Goal: Find specific page/section: Find specific page/section

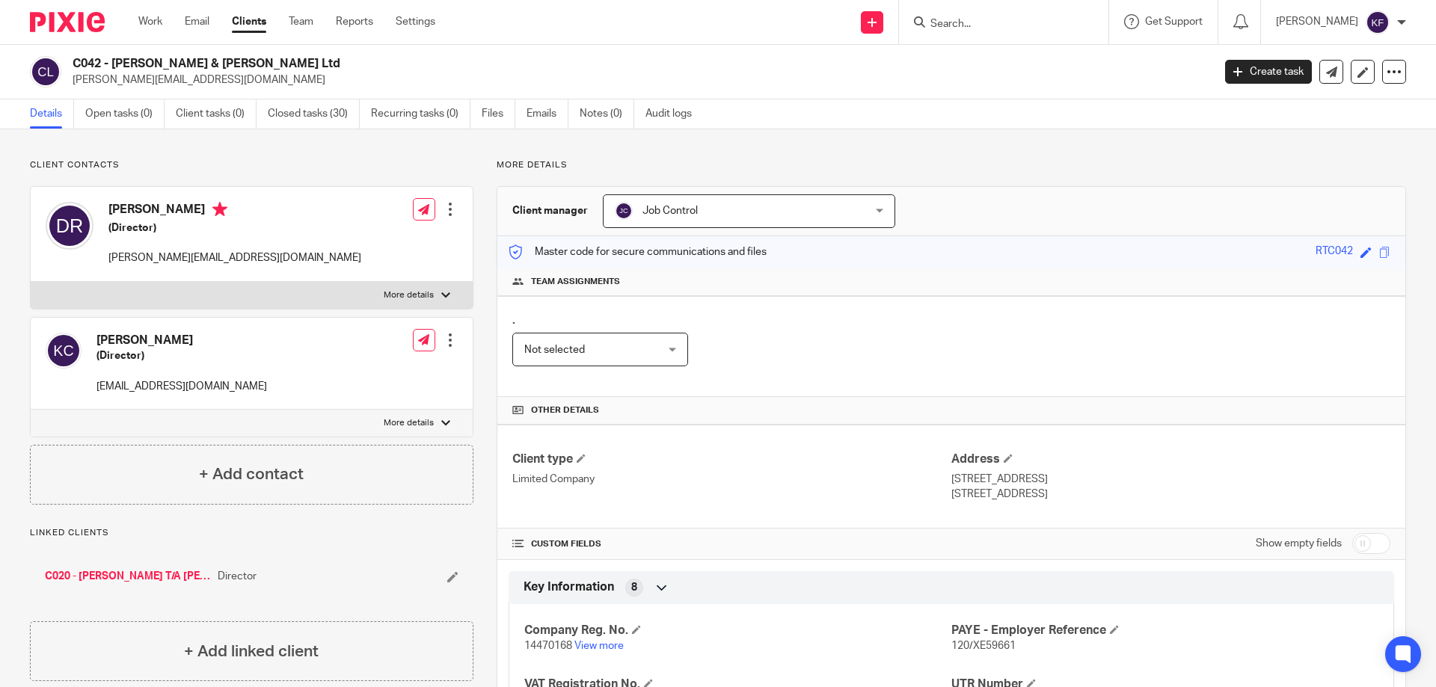
scroll to position [272, 0]
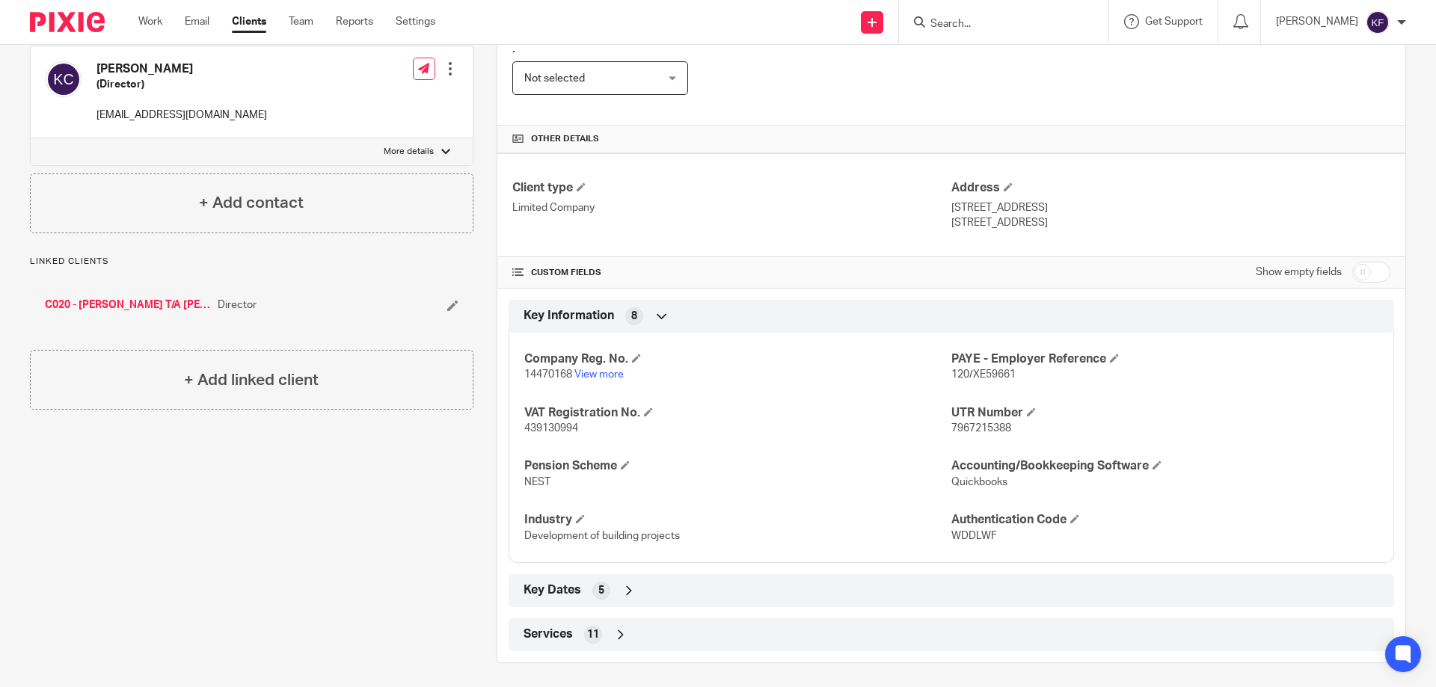
click at [991, 28] on input "Search" at bounding box center [996, 24] width 135 height 13
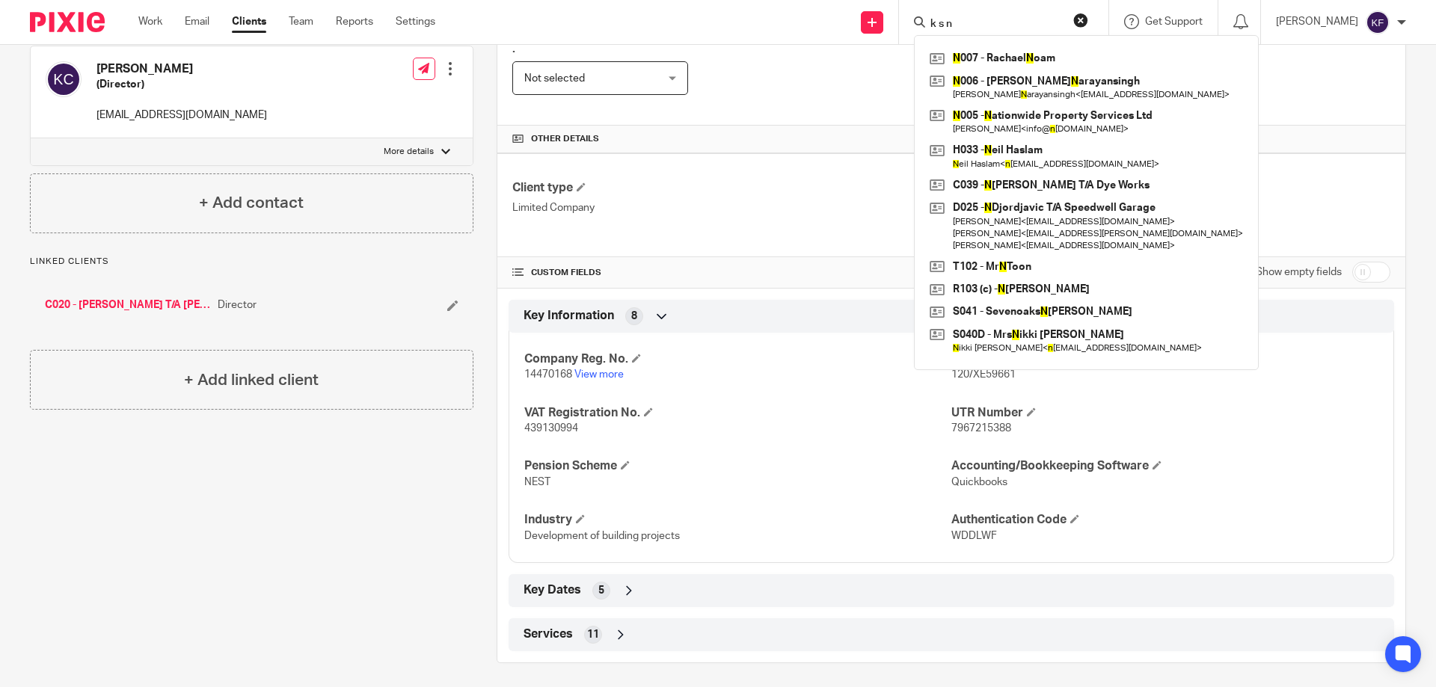
click button "submit" at bounding box center [0, 0] width 0 height 0
click at [964, 27] on input "k s n" at bounding box center [996, 24] width 135 height 13
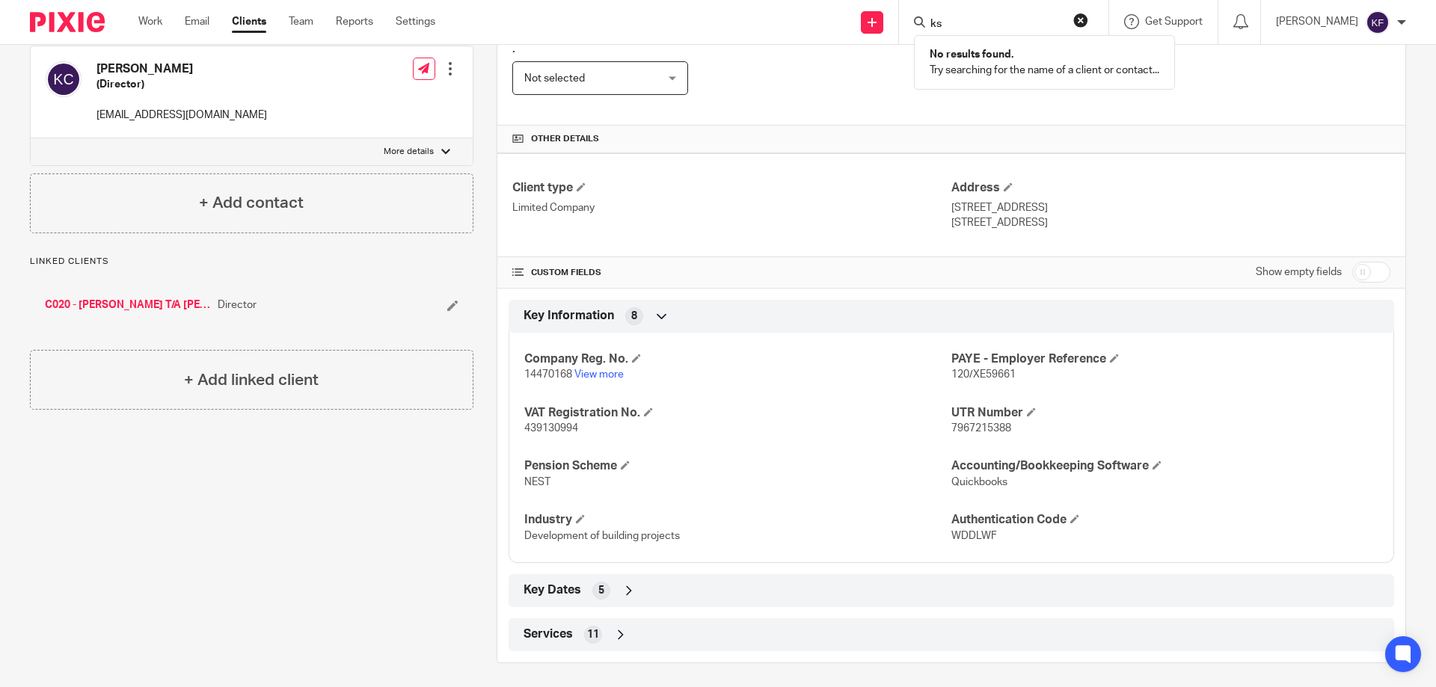
type input "k"
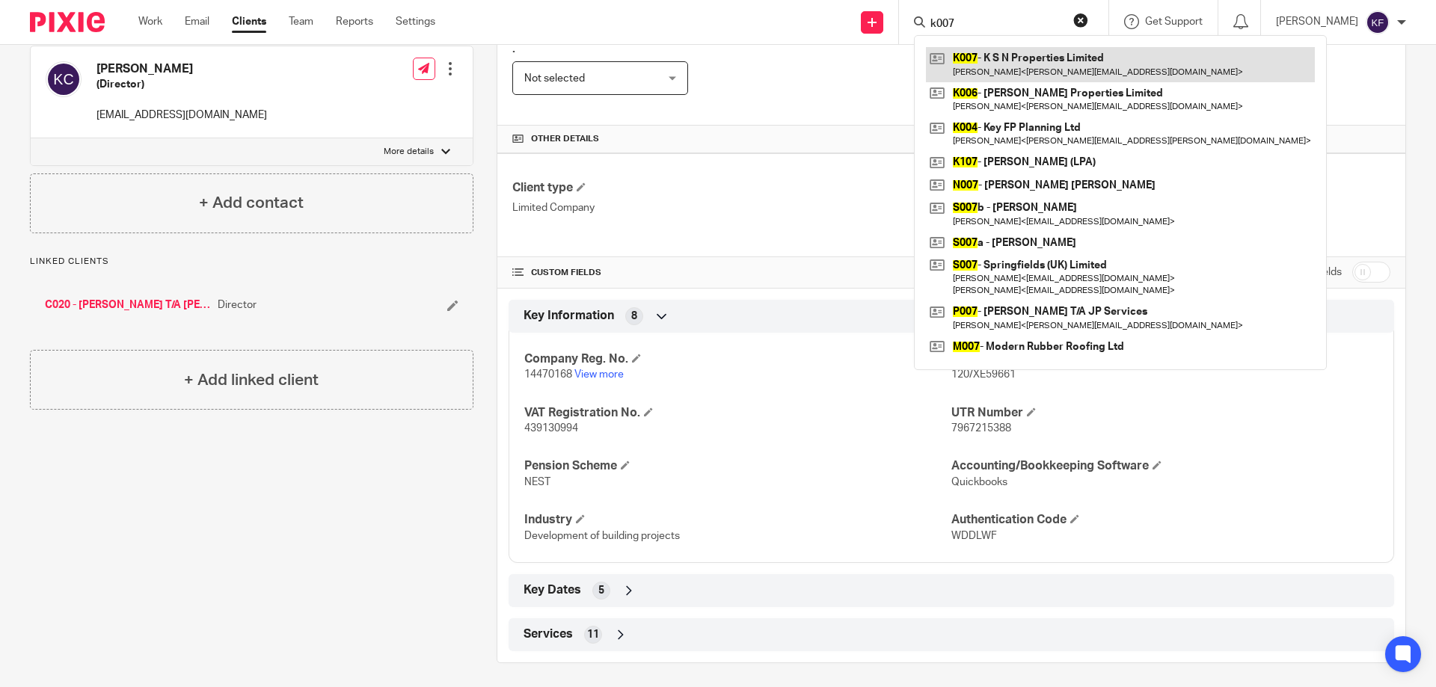
type input "k007"
click at [987, 75] on link at bounding box center [1120, 64] width 389 height 34
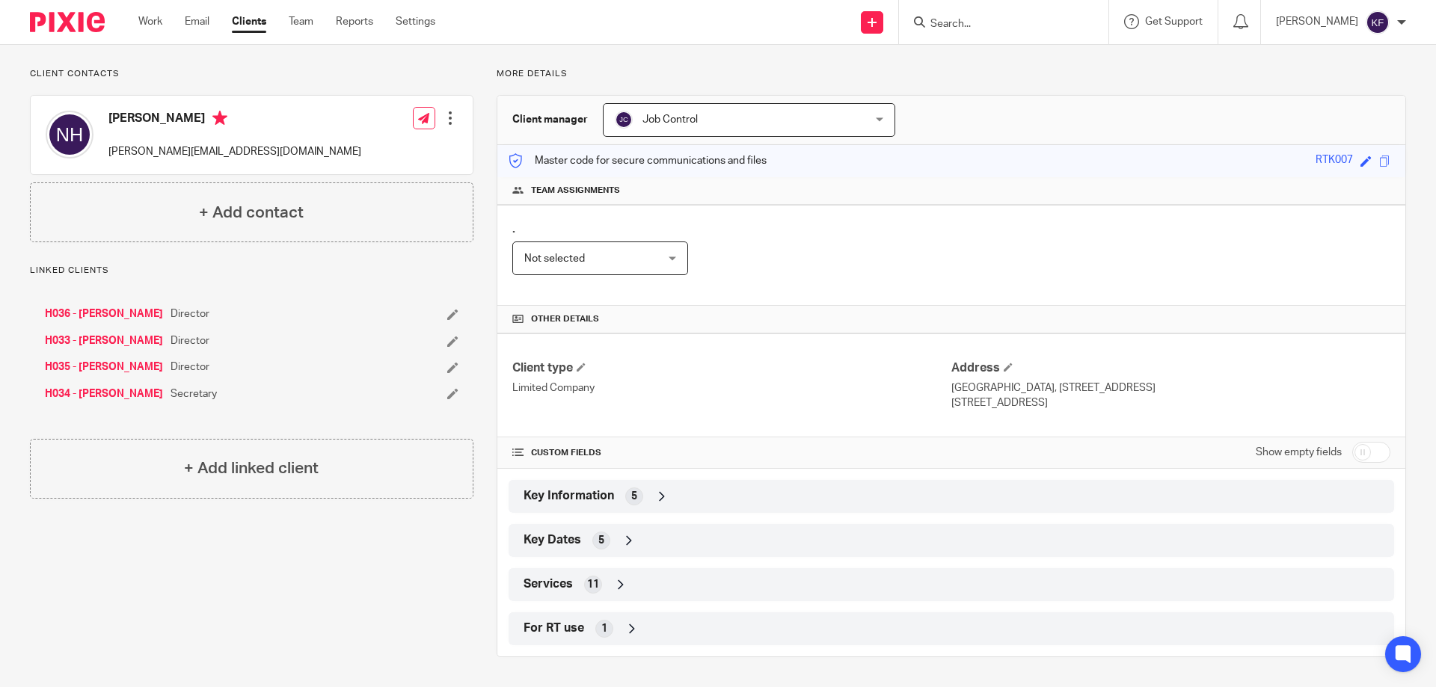
click at [634, 497] on div "5" at bounding box center [634, 497] width 18 height 18
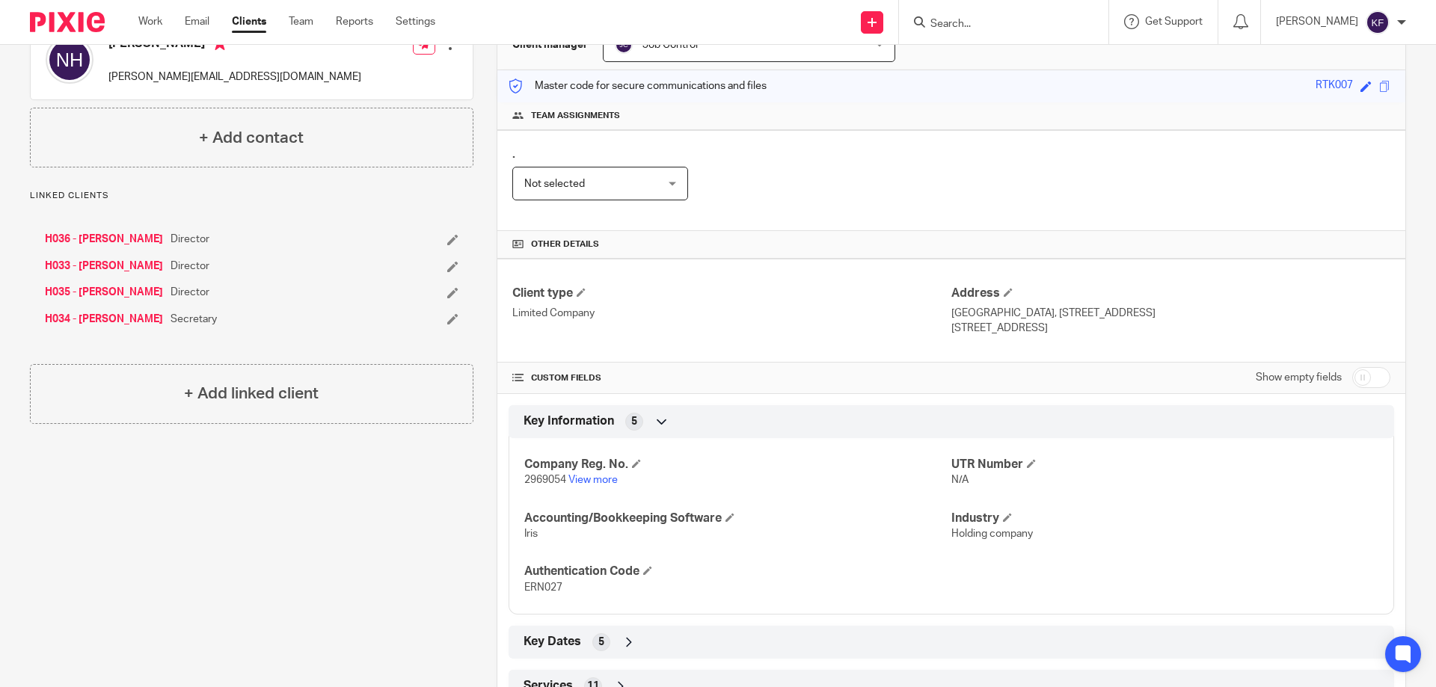
scroll to position [268, 0]
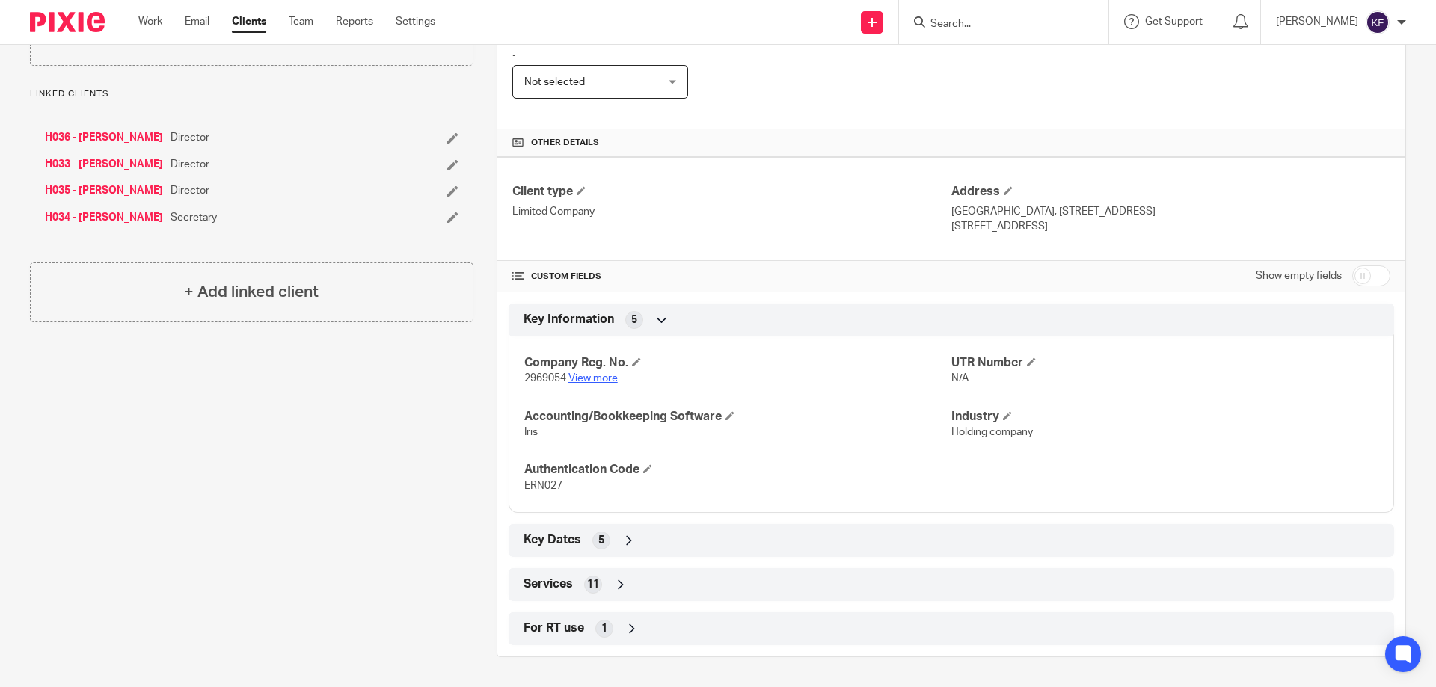
click at [600, 379] on link "View more" at bounding box center [593, 378] width 49 height 10
click at [960, 15] on form at bounding box center [1008, 22] width 159 height 19
click at [963, 25] on input "Search" at bounding box center [996, 24] width 135 height 13
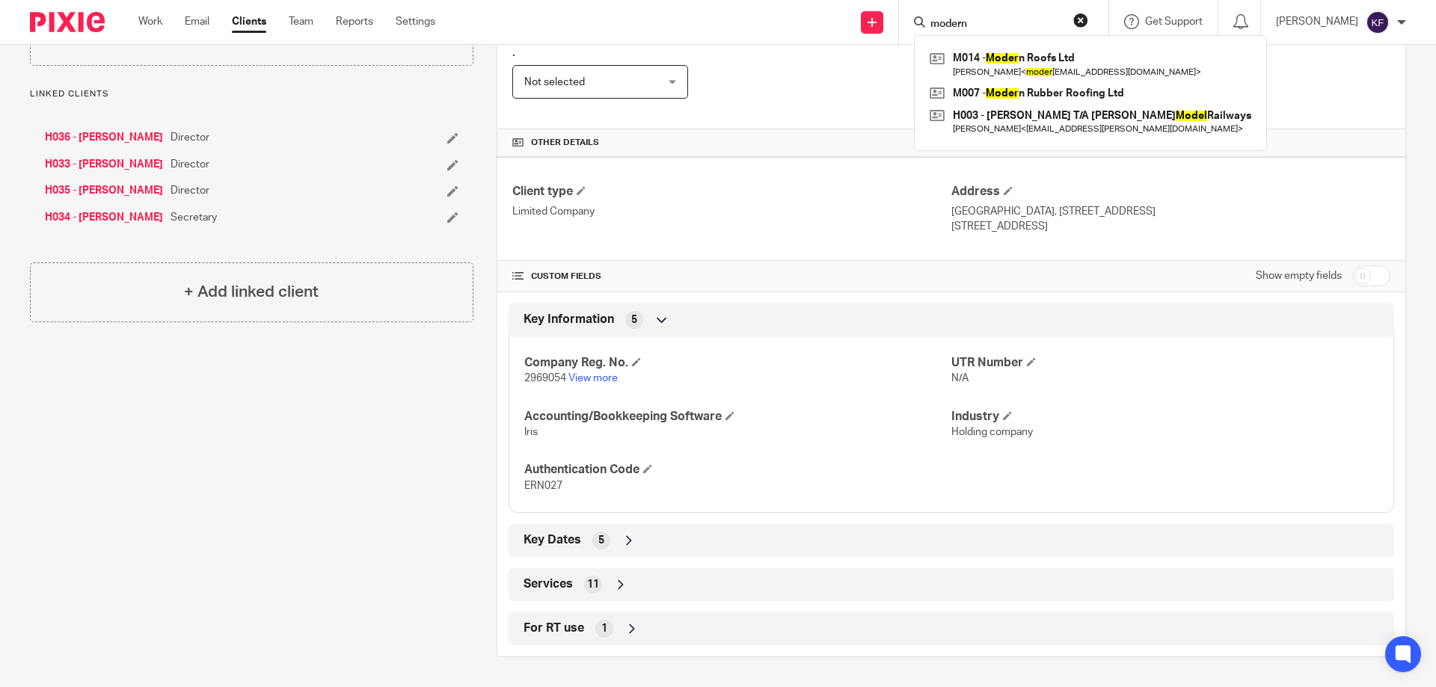
type input "modern"
click button "submit" at bounding box center [0, 0] width 0 height 0
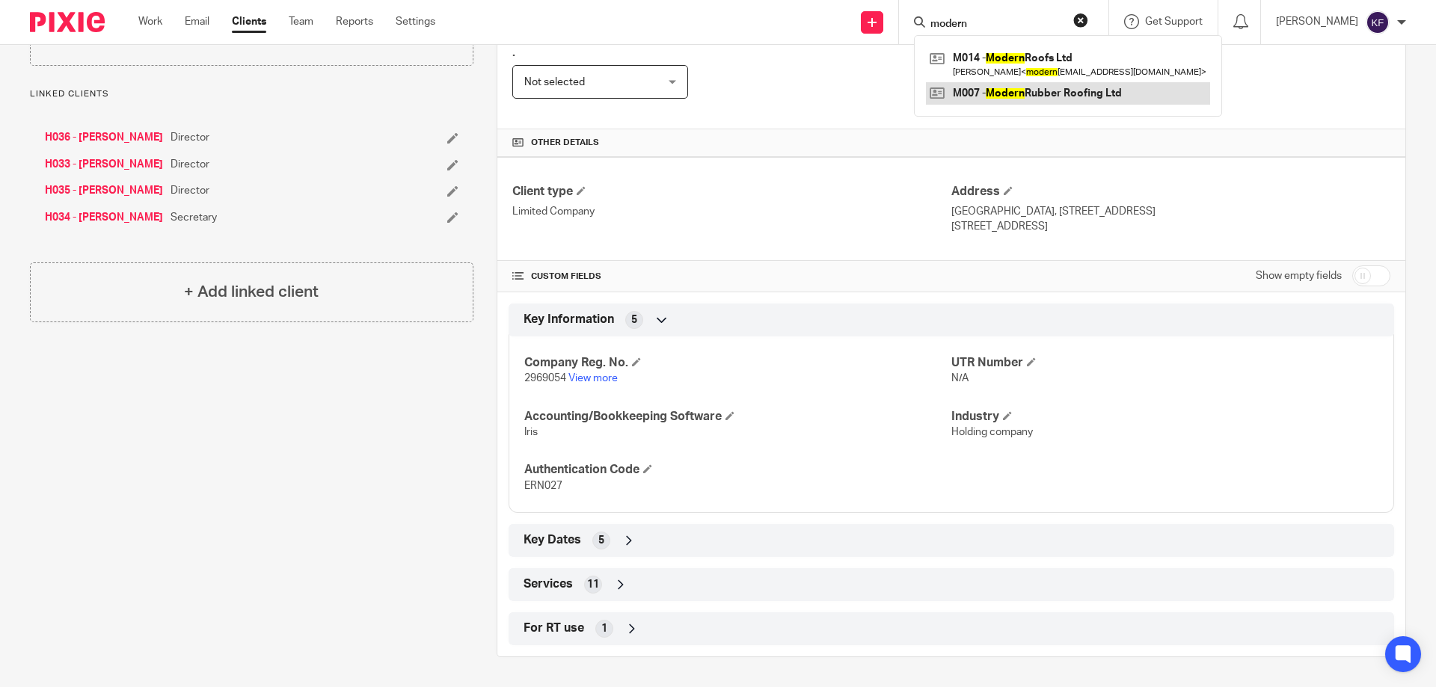
click at [1027, 88] on link at bounding box center [1068, 93] width 284 height 22
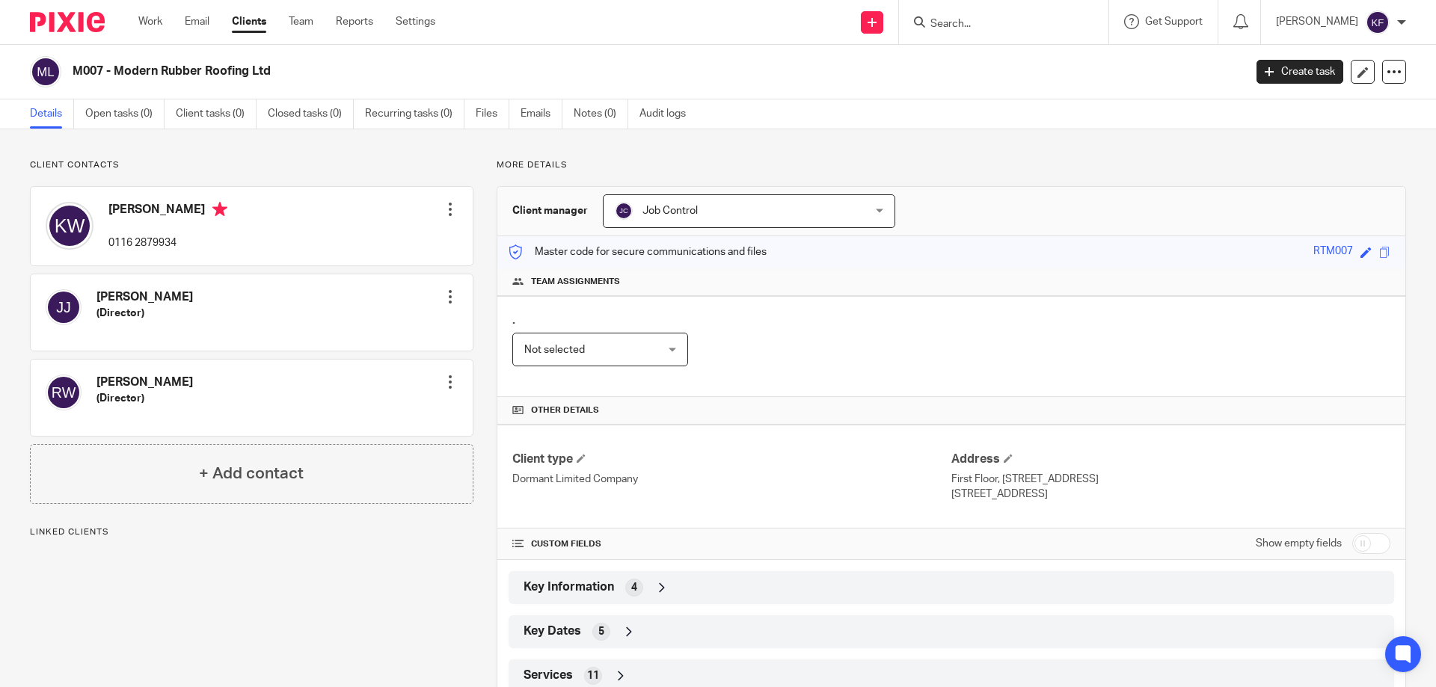
click at [618, 586] on div "Key Information 4" at bounding box center [951, 587] width 863 height 25
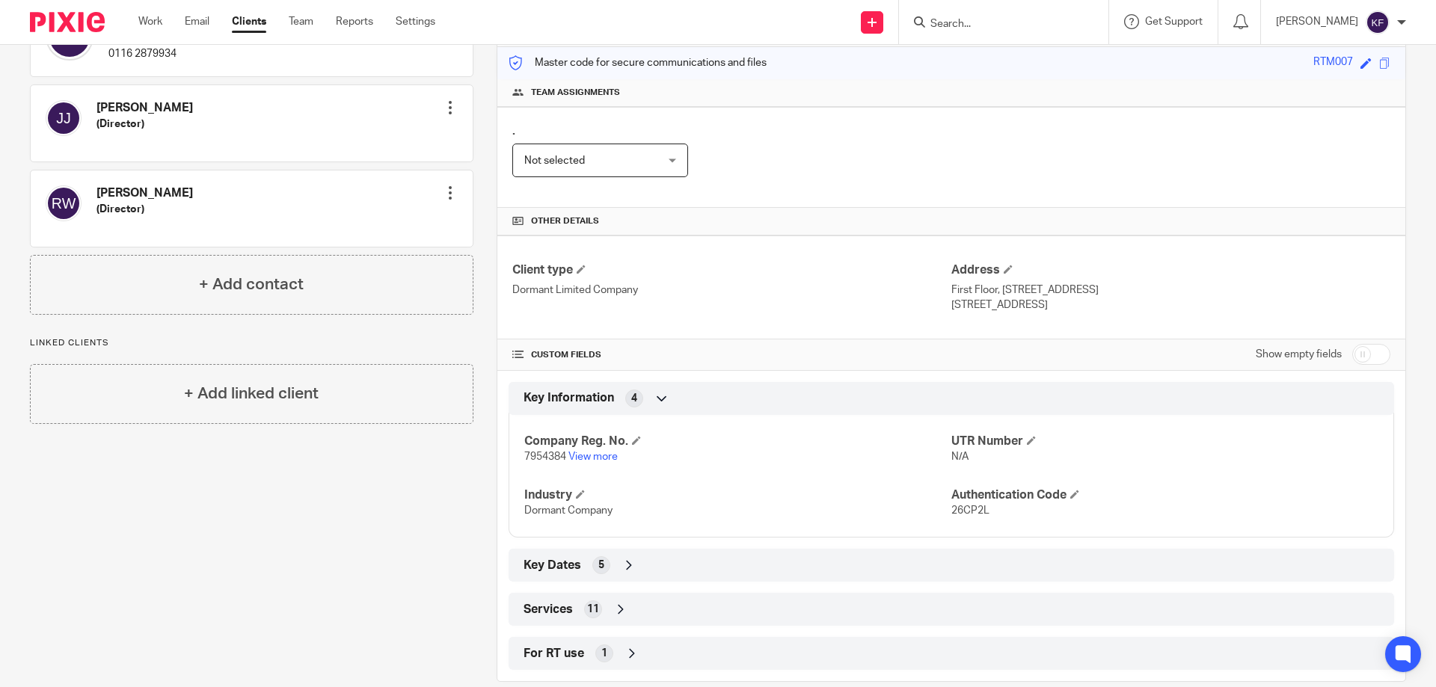
scroll to position [214, 0]
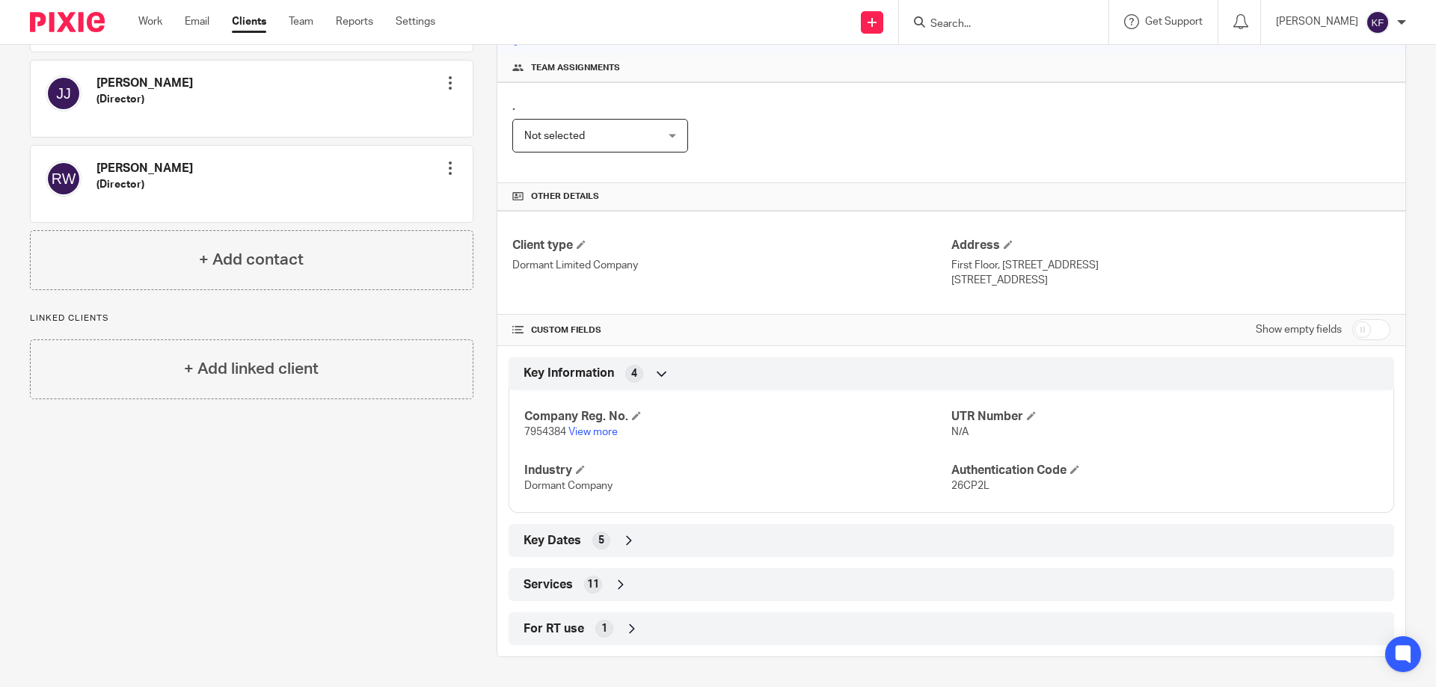
click at [607, 539] on div "Key Dates 5" at bounding box center [951, 540] width 863 height 25
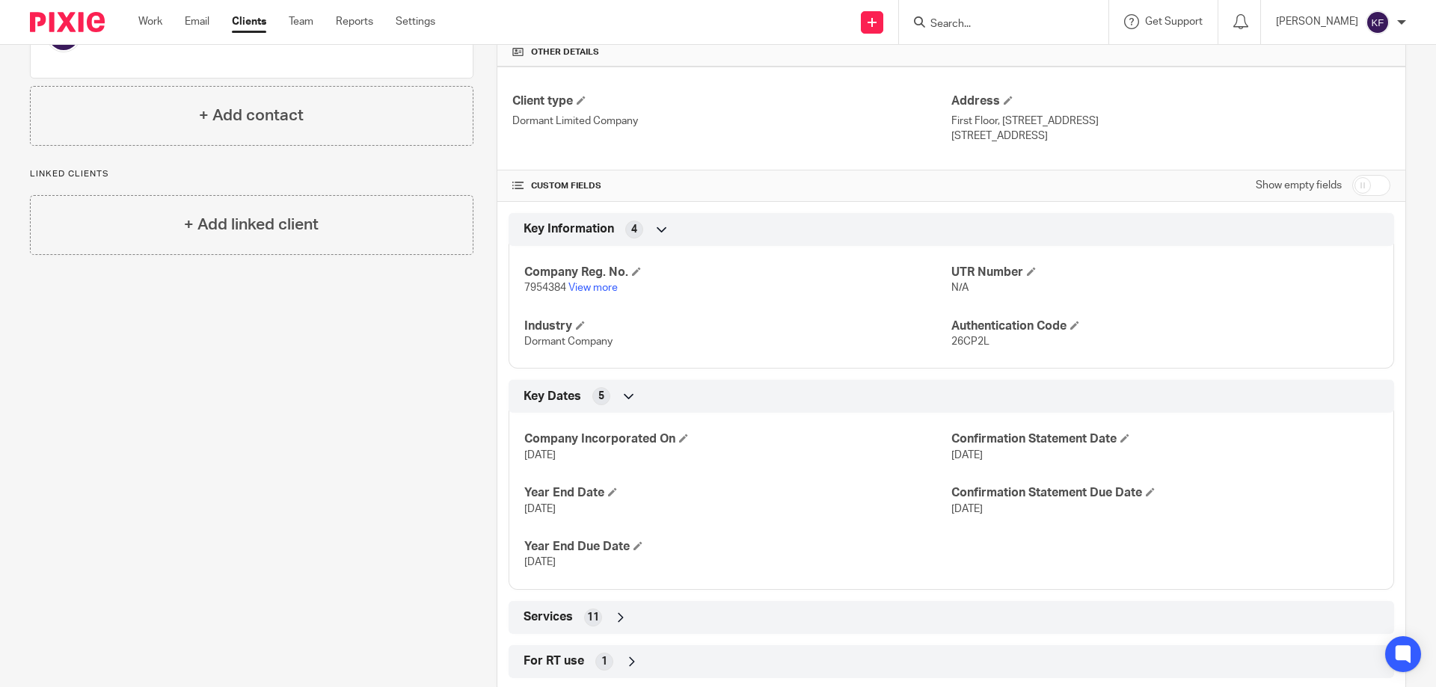
scroll to position [364, 0]
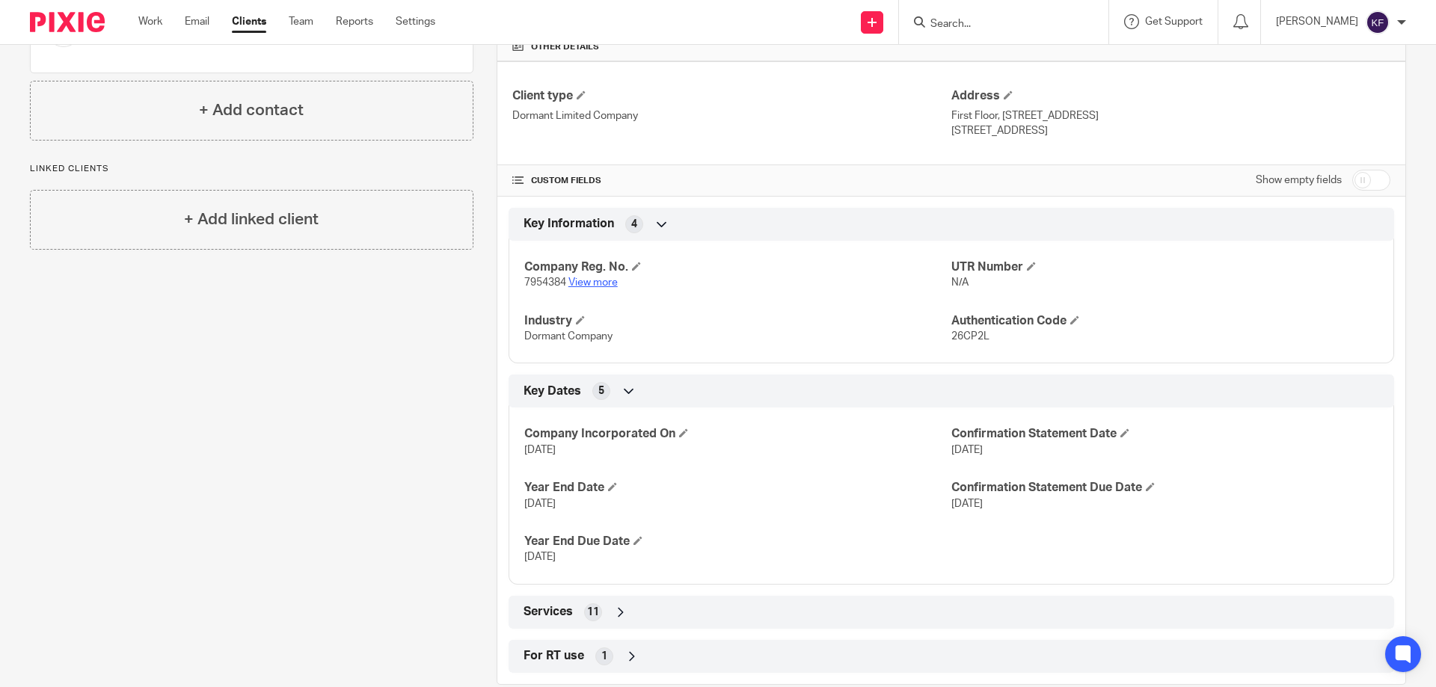
click at [600, 280] on link "View more" at bounding box center [593, 283] width 49 height 10
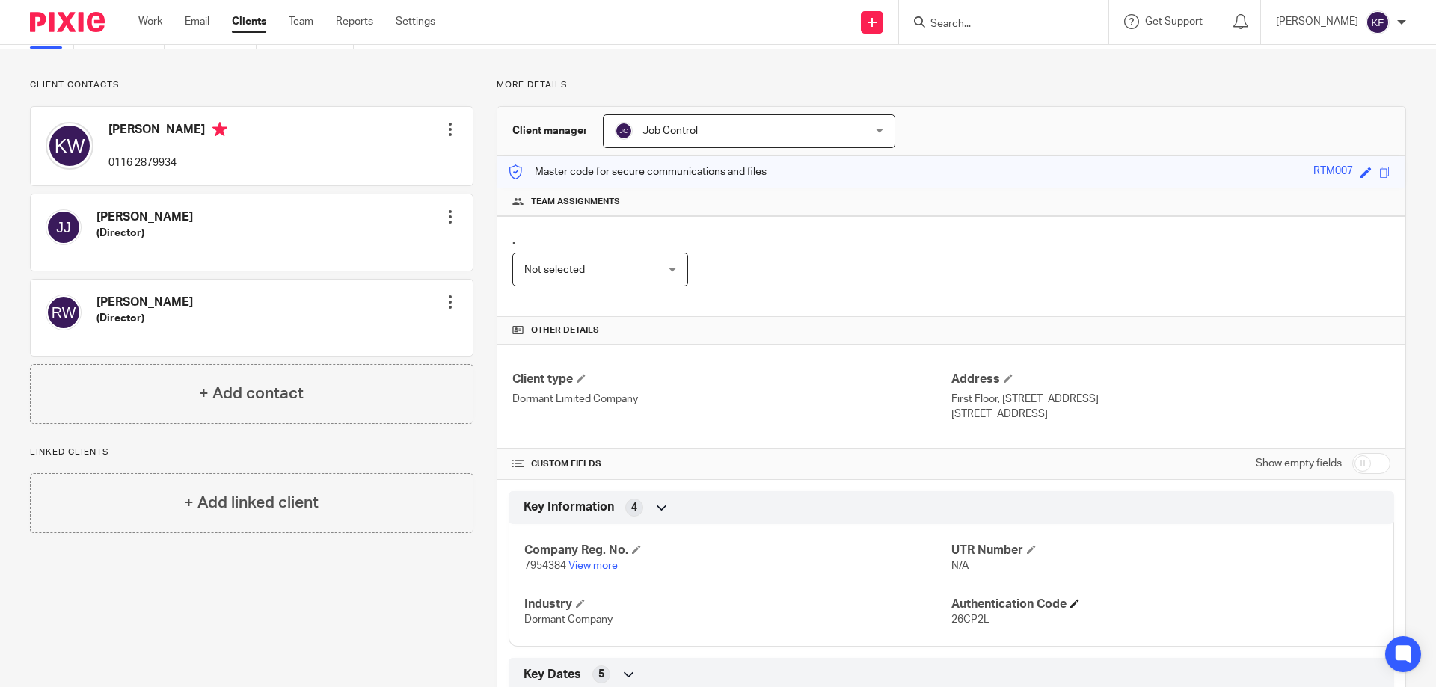
scroll to position [0, 0]
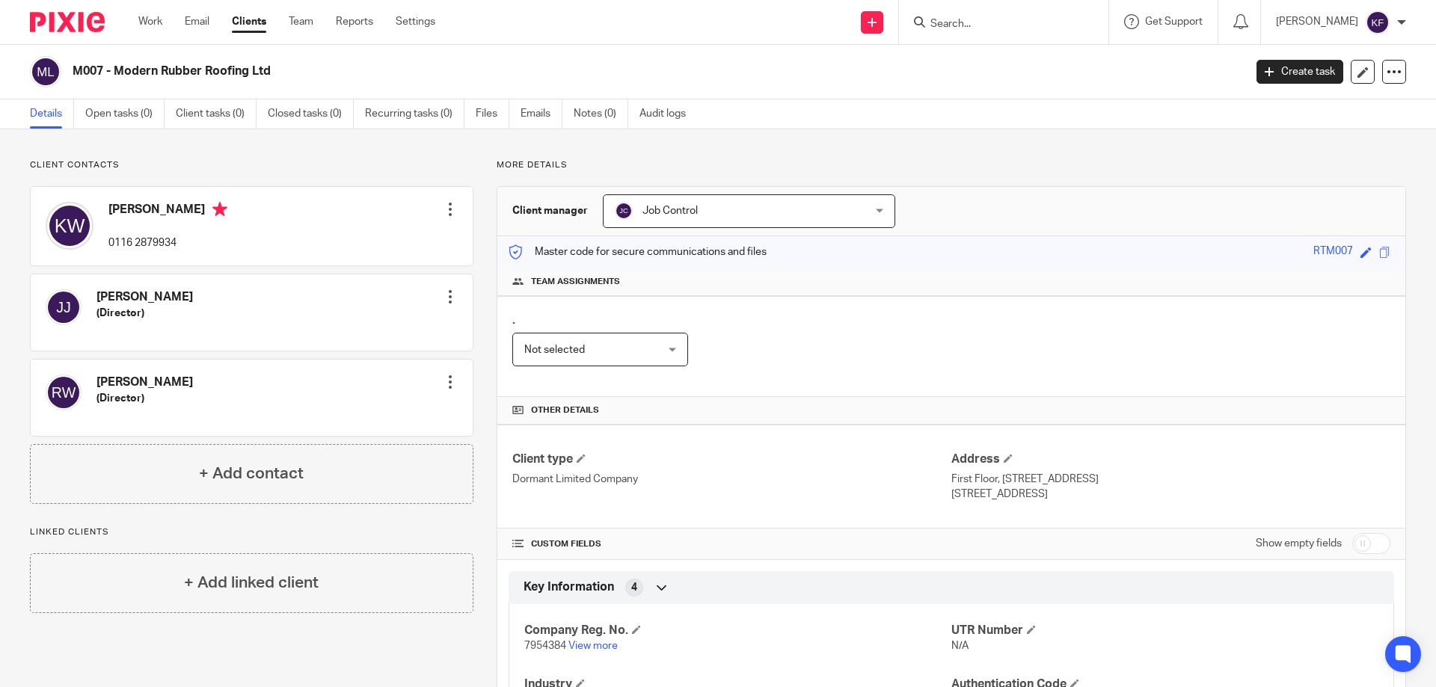
drag, startPoint x: 79, startPoint y: 26, endPoint x: 171, endPoint y: 40, distance: 93.1
click at [81, 26] on img at bounding box center [67, 22] width 75 height 20
